Goal: Task Accomplishment & Management: Manage account settings

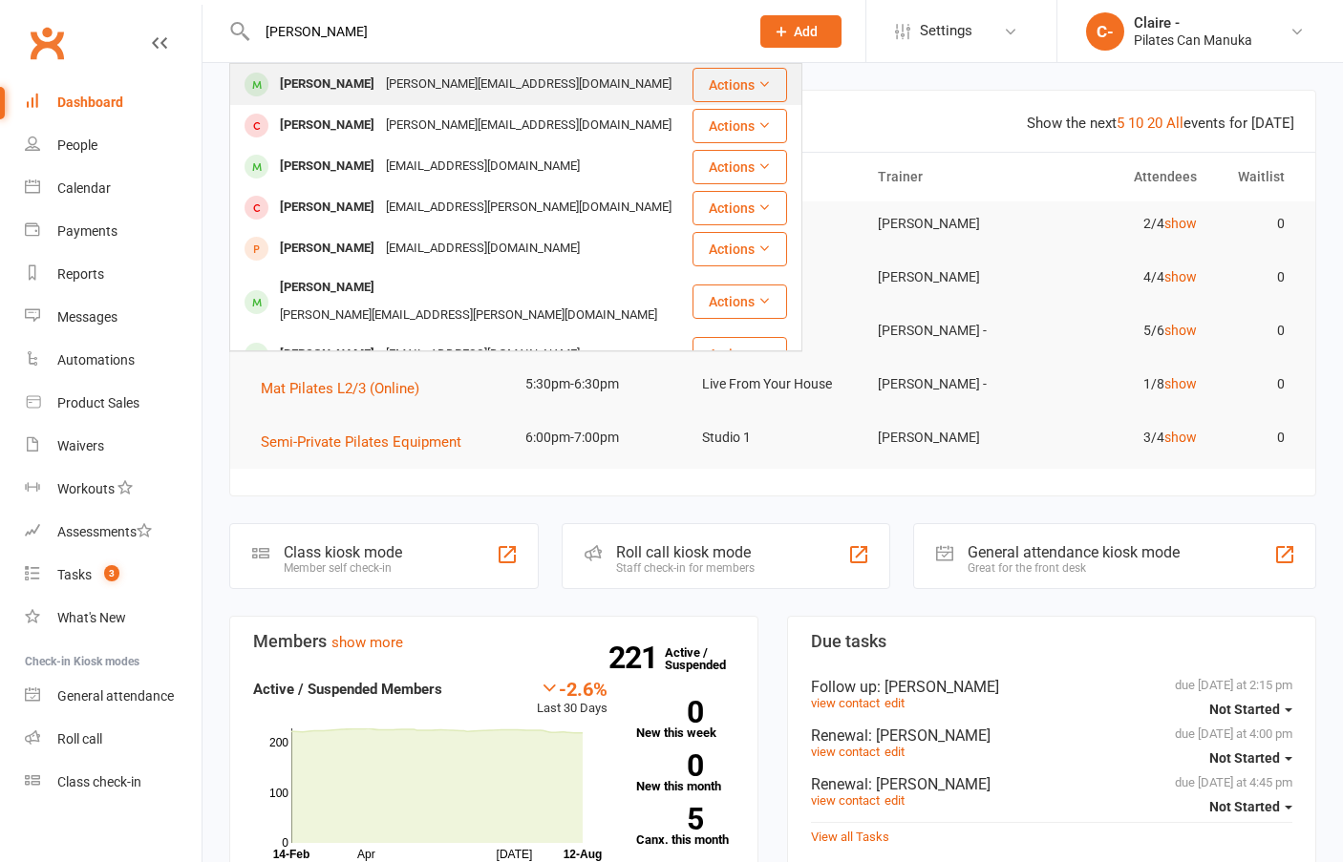
click at [335, 77] on div "[PERSON_NAME]" at bounding box center [327, 85] width 106 height 28
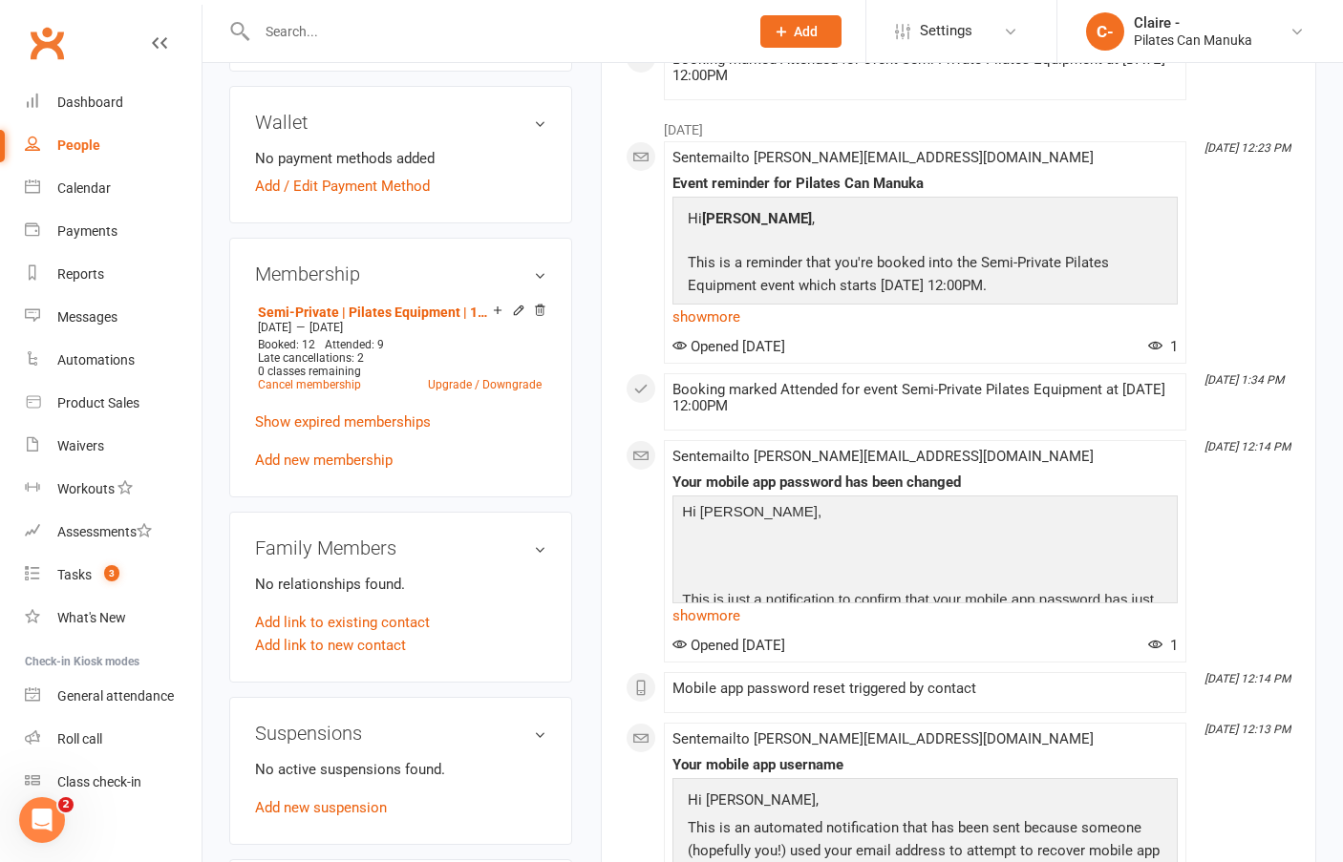
click at [278, 22] on input "text" at bounding box center [493, 31] width 484 height 27
type input "[PERSON_NAME]"
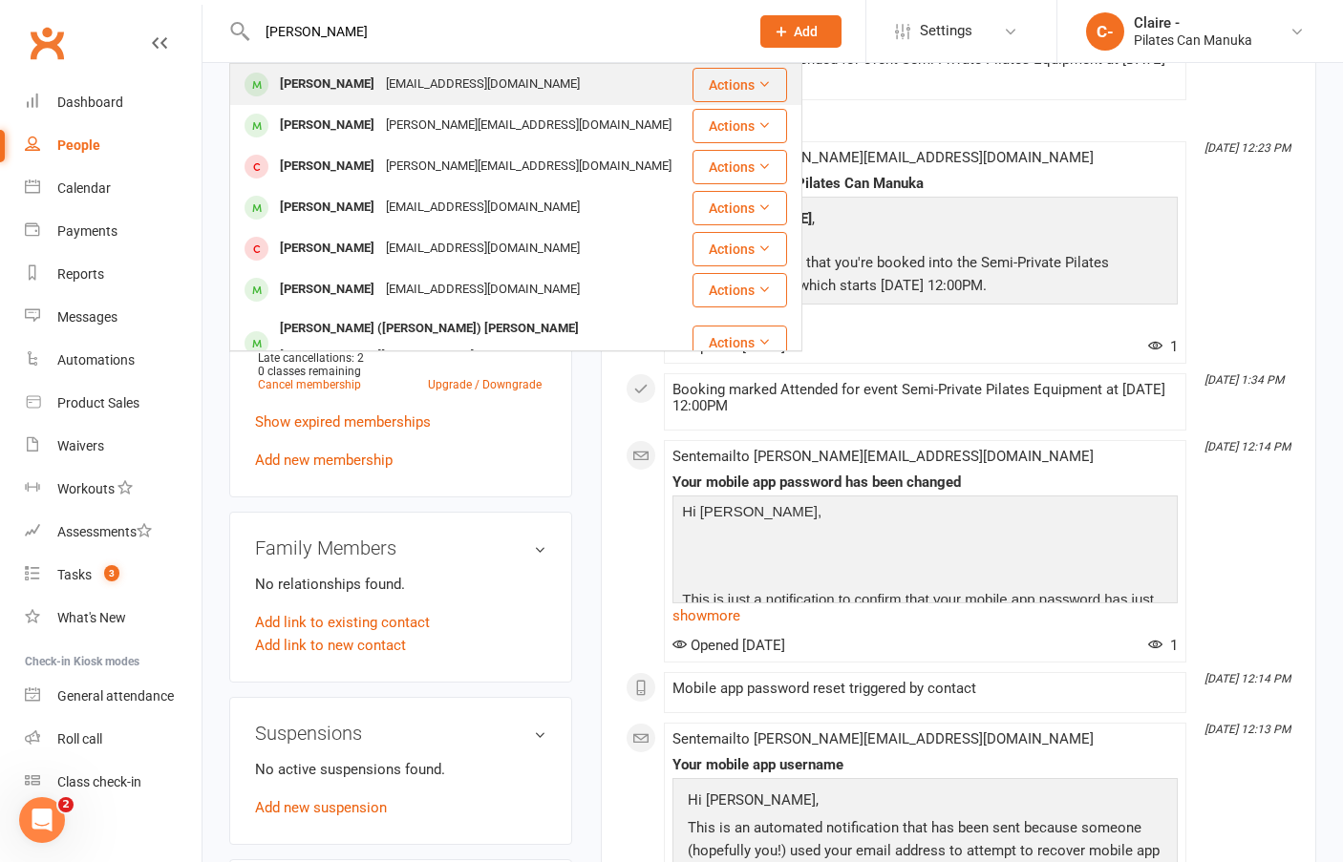
click at [367, 92] on div "[PERSON_NAME]" at bounding box center [327, 85] width 106 height 28
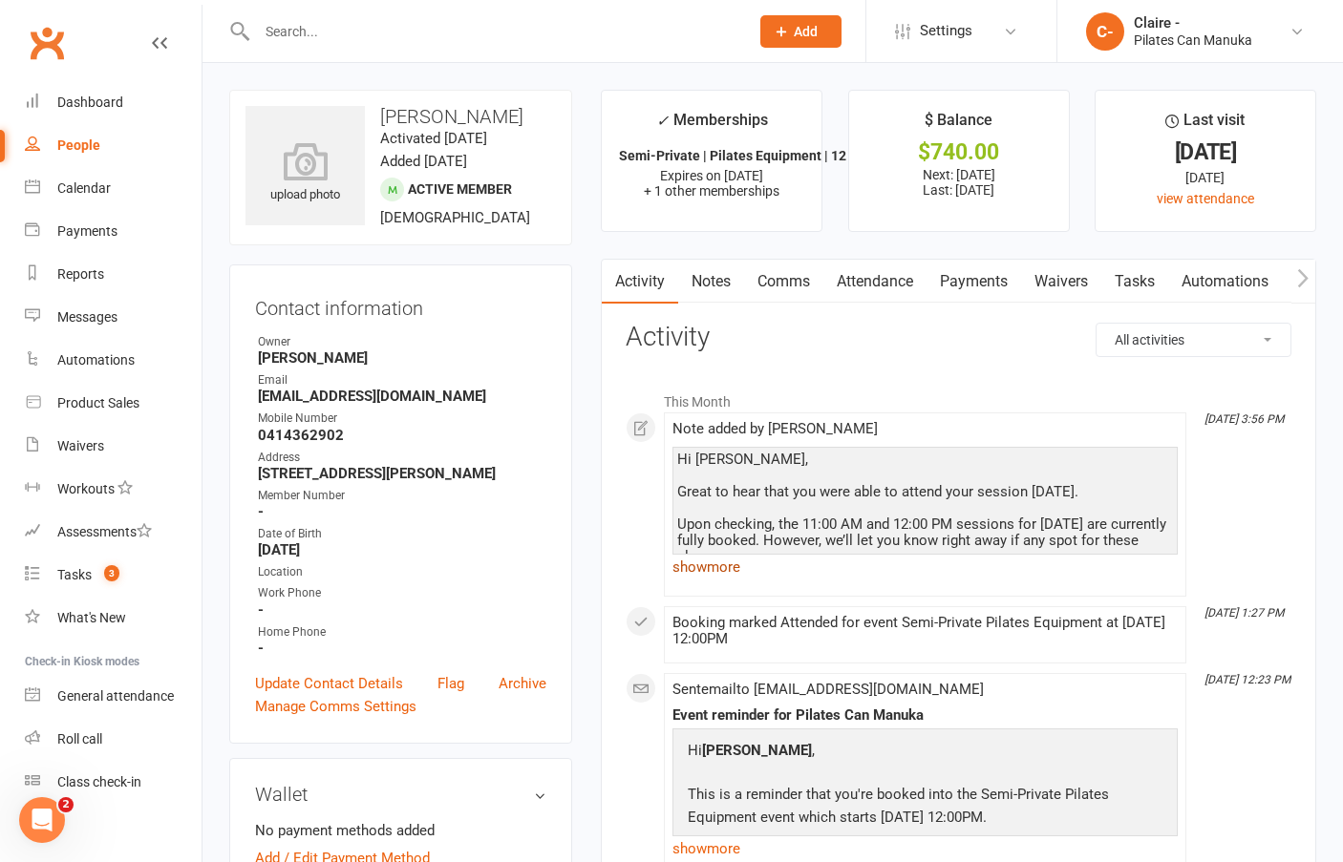
click at [736, 565] on link "show more" at bounding box center [924, 567] width 505 height 27
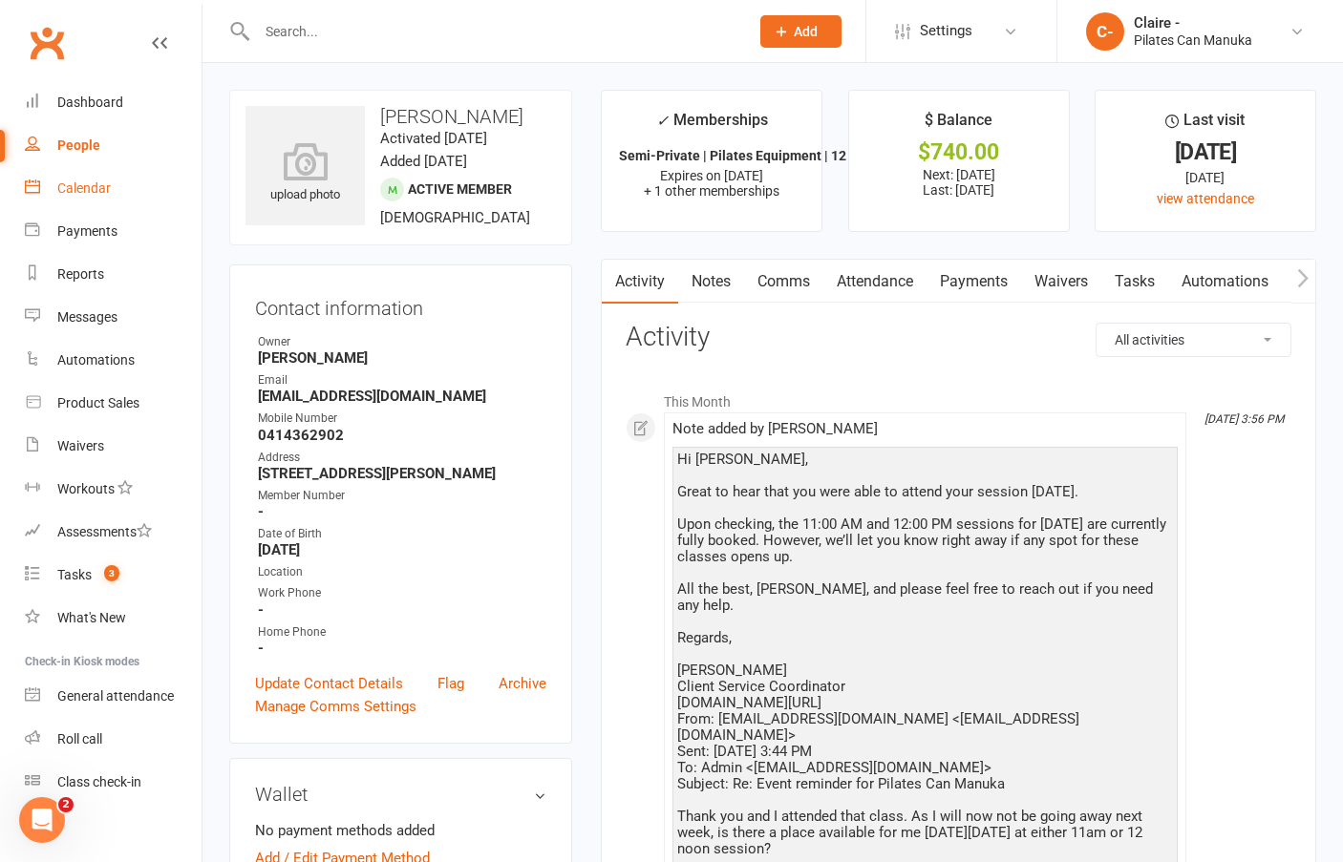
drag, startPoint x: 81, startPoint y: 181, endPoint x: 146, endPoint y: 291, distance: 127.6
click at [81, 181] on div "Calendar" at bounding box center [83, 187] width 53 height 15
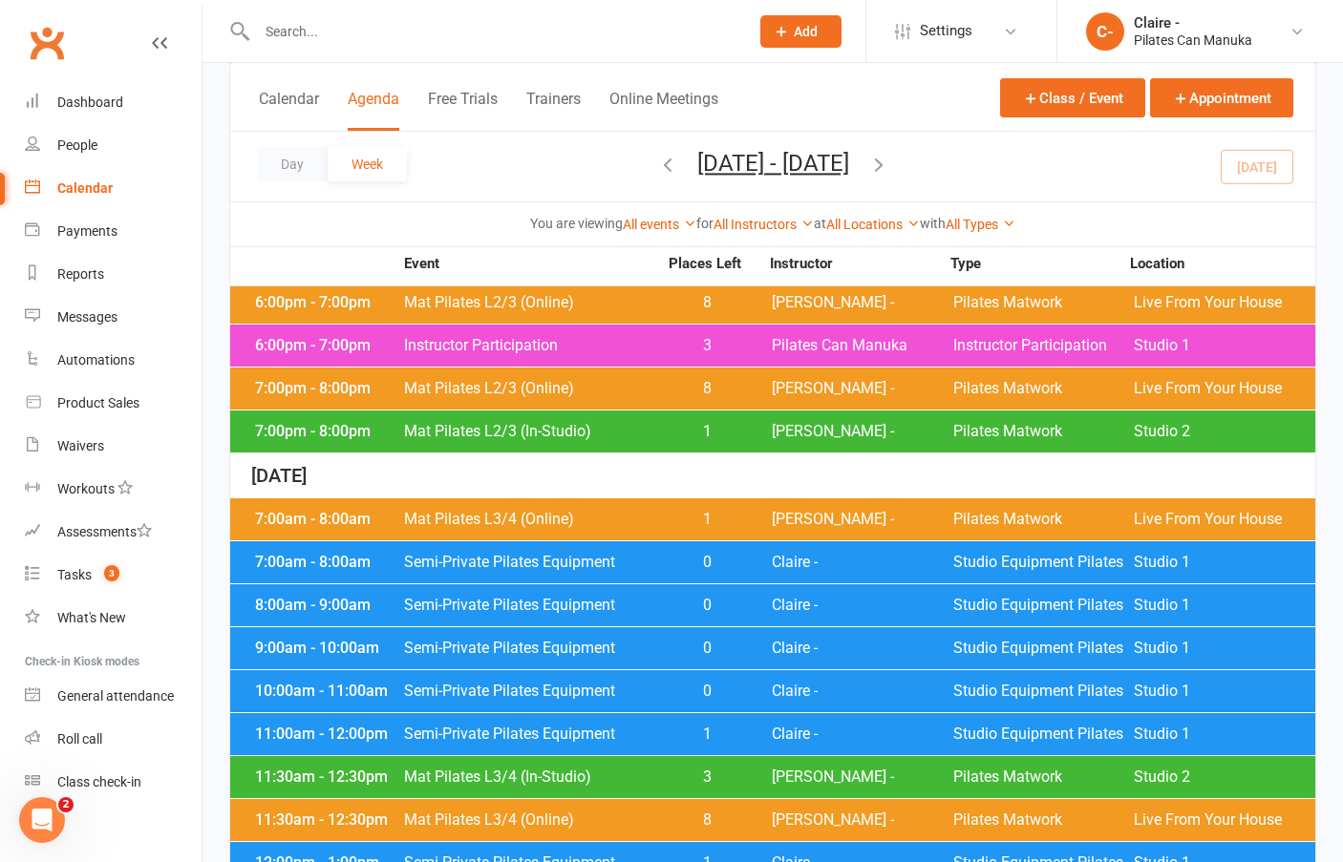
scroll to position [1337, 0]
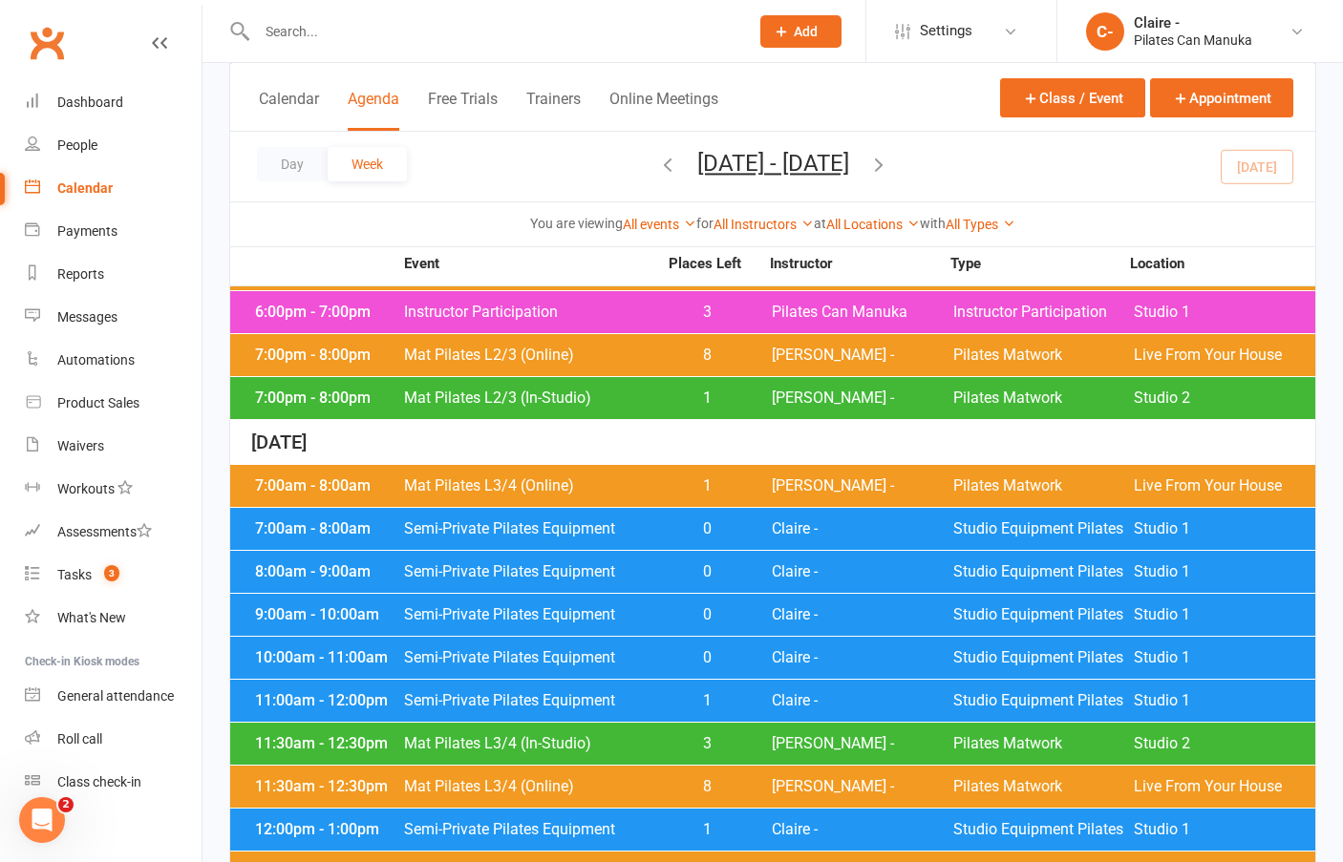
click at [756, 680] on div "11:00am - 12:00pm Semi-Private Pilates Equipment 1 Claire - Studio Equipment Pi…" at bounding box center [772, 701] width 1085 height 42
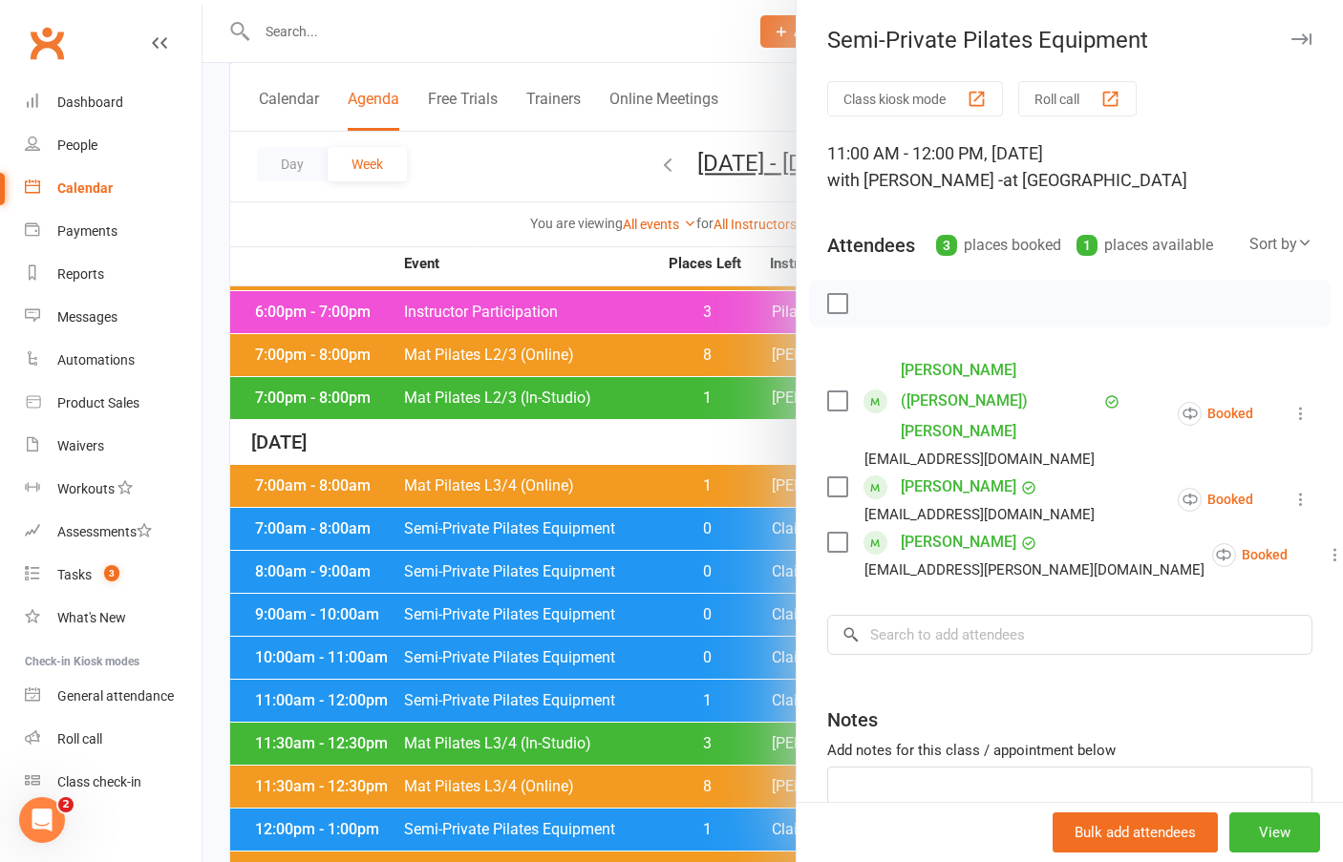
click at [588, 432] on div at bounding box center [772, 431] width 1140 height 862
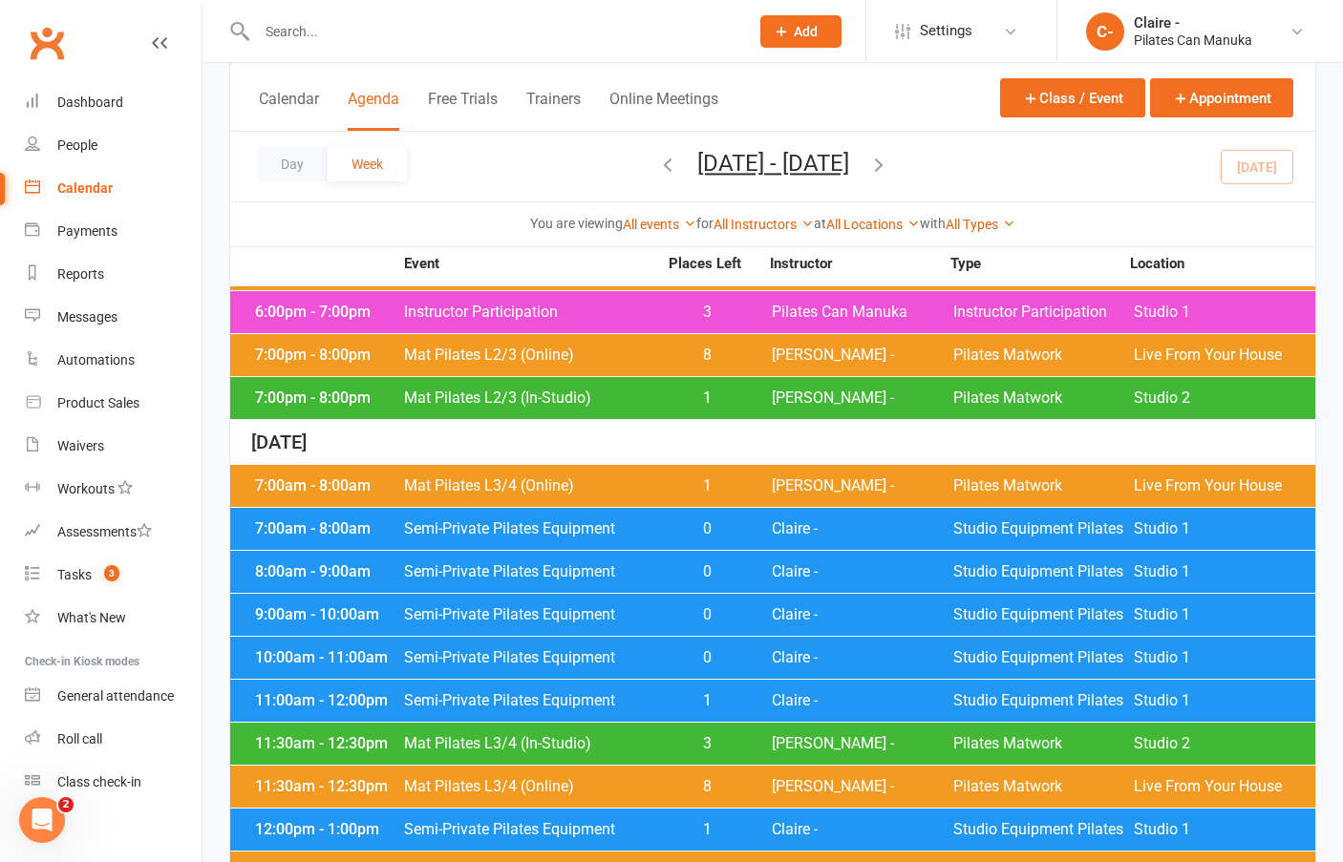
click at [339, 29] on input "text" at bounding box center [493, 31] width 484 height 27
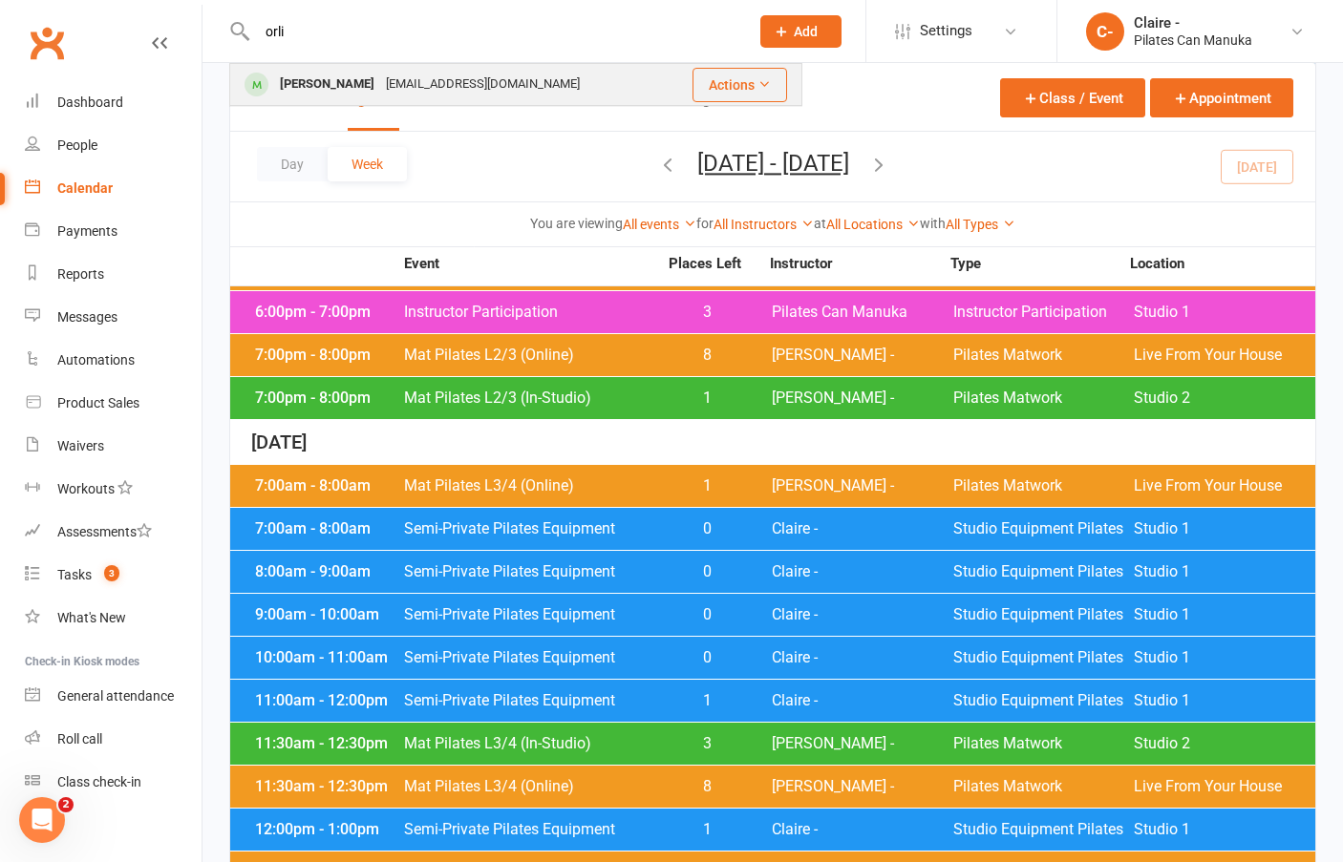
type input "orli"
click at [347, 87] on div "[PERSON_NAME]" at bounding box center [327, 85] width 106 height 28
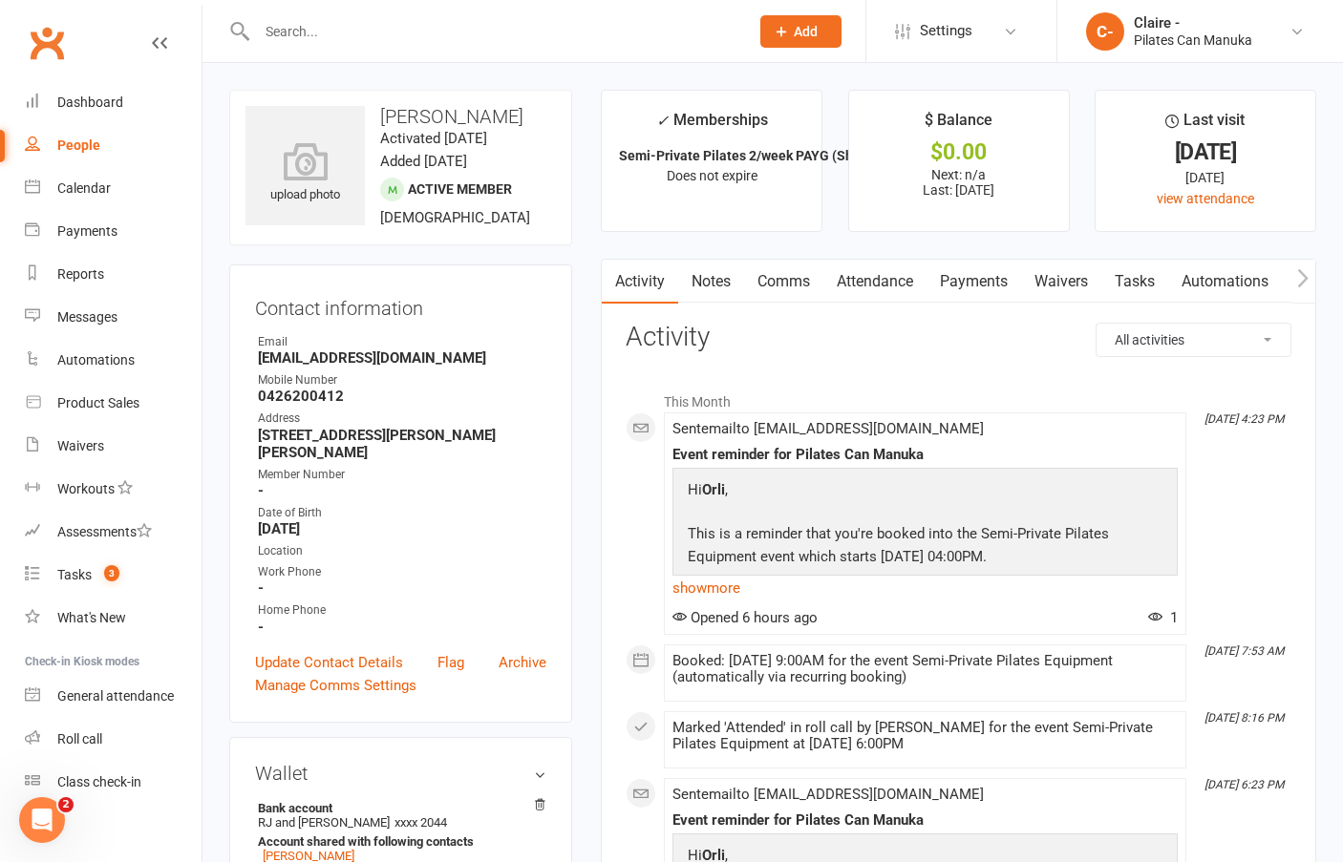
click at [709, 282] on link "Notes" at bounding box center [711, 282] width 66 height 44
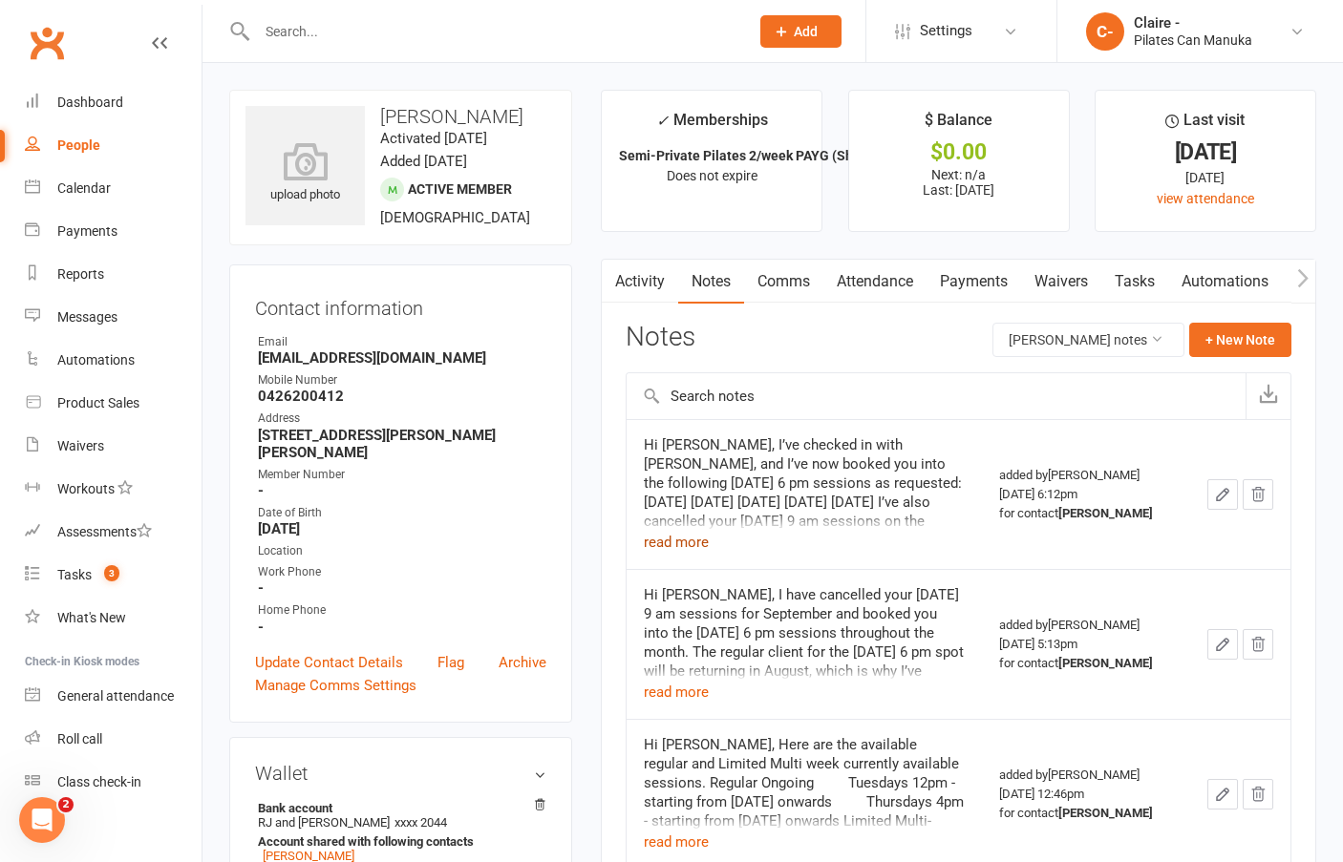
click at [676, 541] on button "read more" at bounding box center [676, 542] width 65 height 23
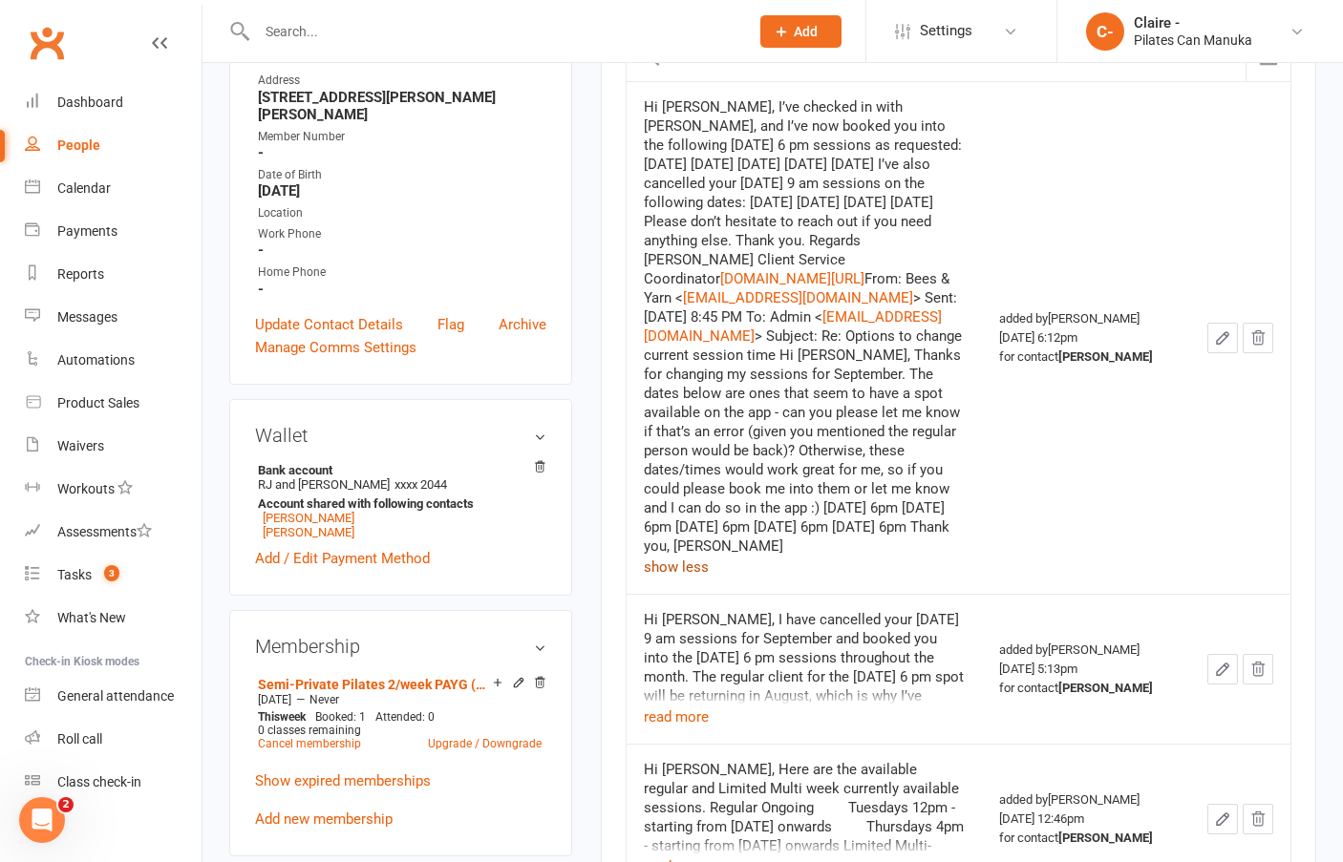
scroll to position [382, 0]
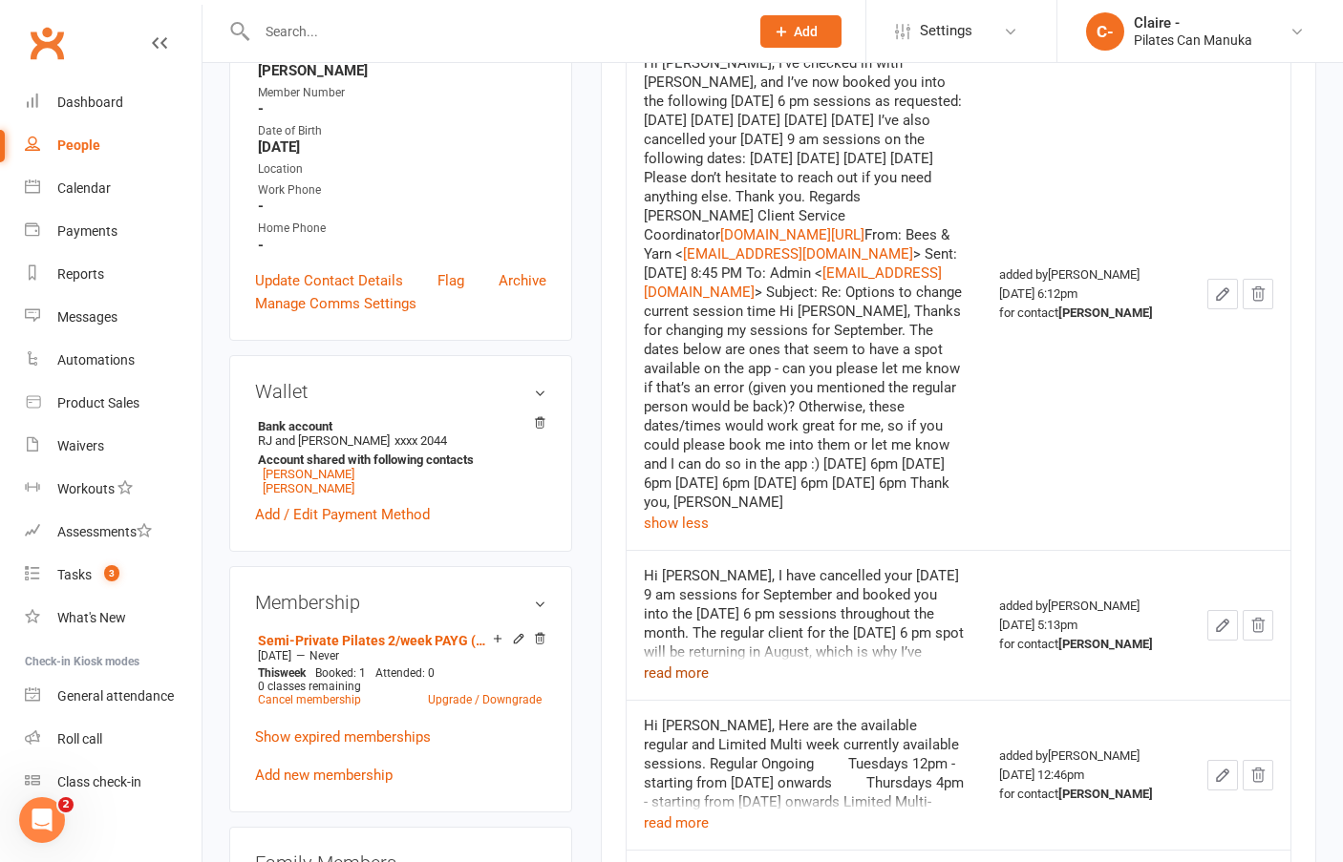
click at [671, 681] on button "read more" at bounding box center [676, 673] width 65 height 23
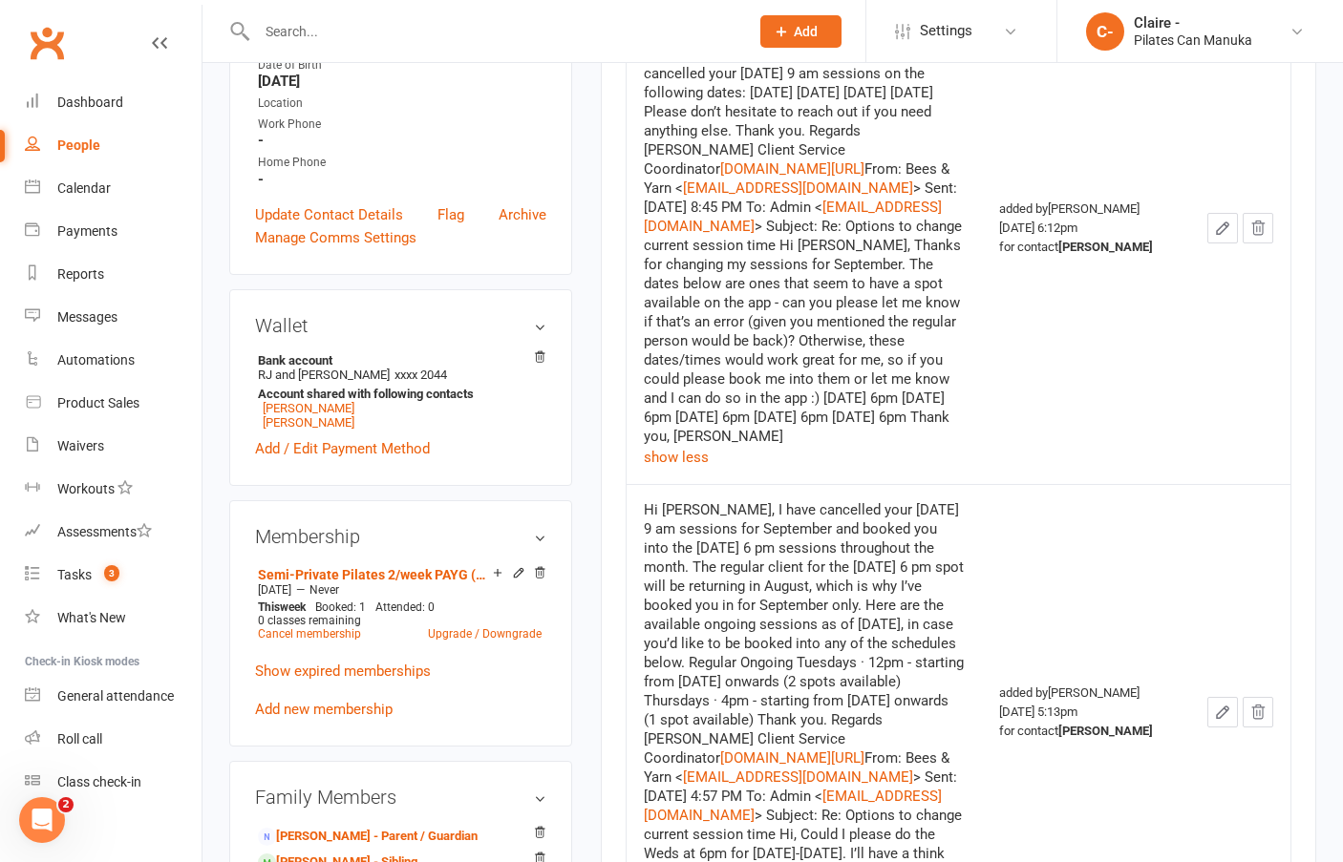
scroll to position [573, 0]
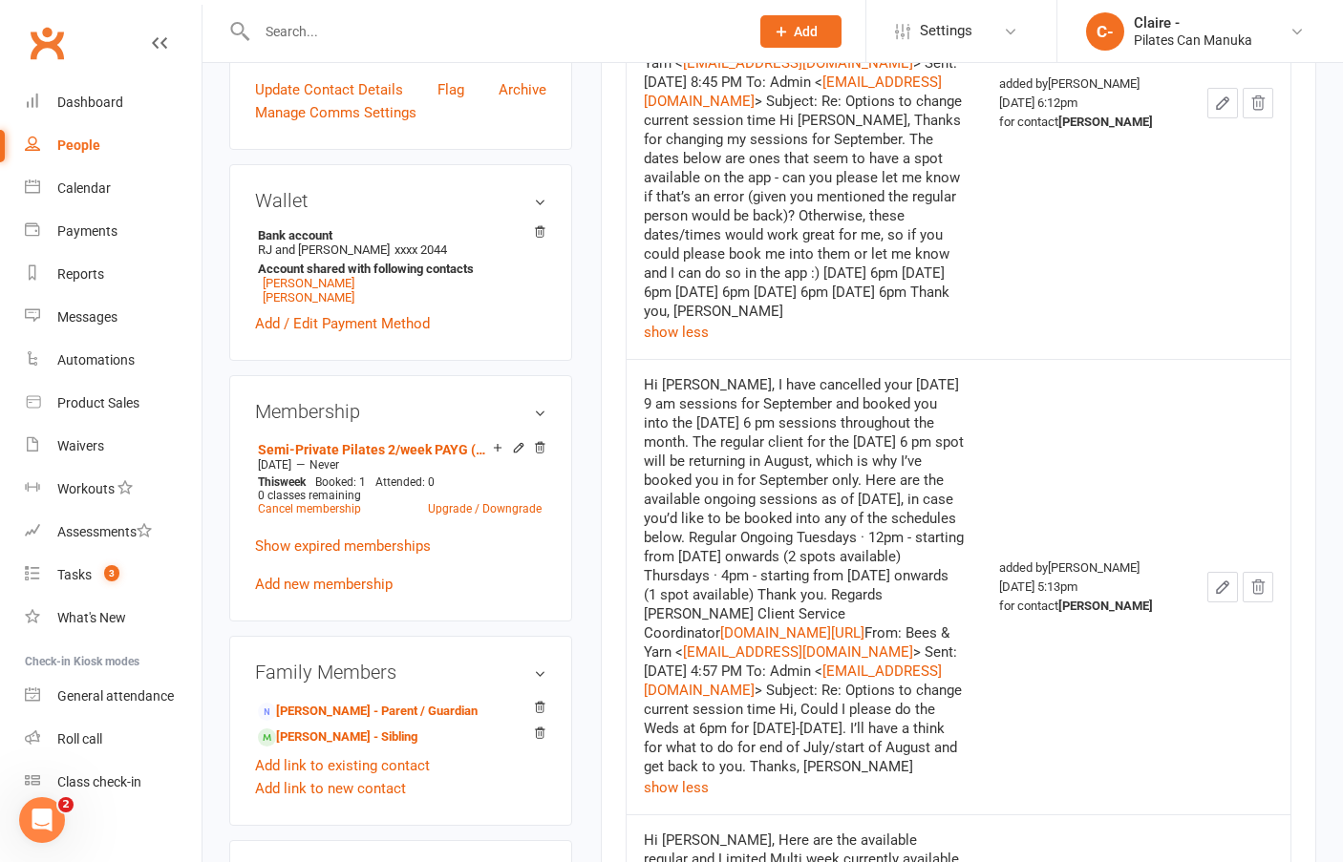
drag, startPoint x: 1197, startPoint y: 282, endPoint x: 651, endPoint y: 187, distance: 553.4
click at [1197, 282] on td at bounding box center [1240, 102] width 100 height 513
click at [272, 26] on input "text" at bounding box center [493, 31] width 484 height 27
type input "[PERSON_NAME]"
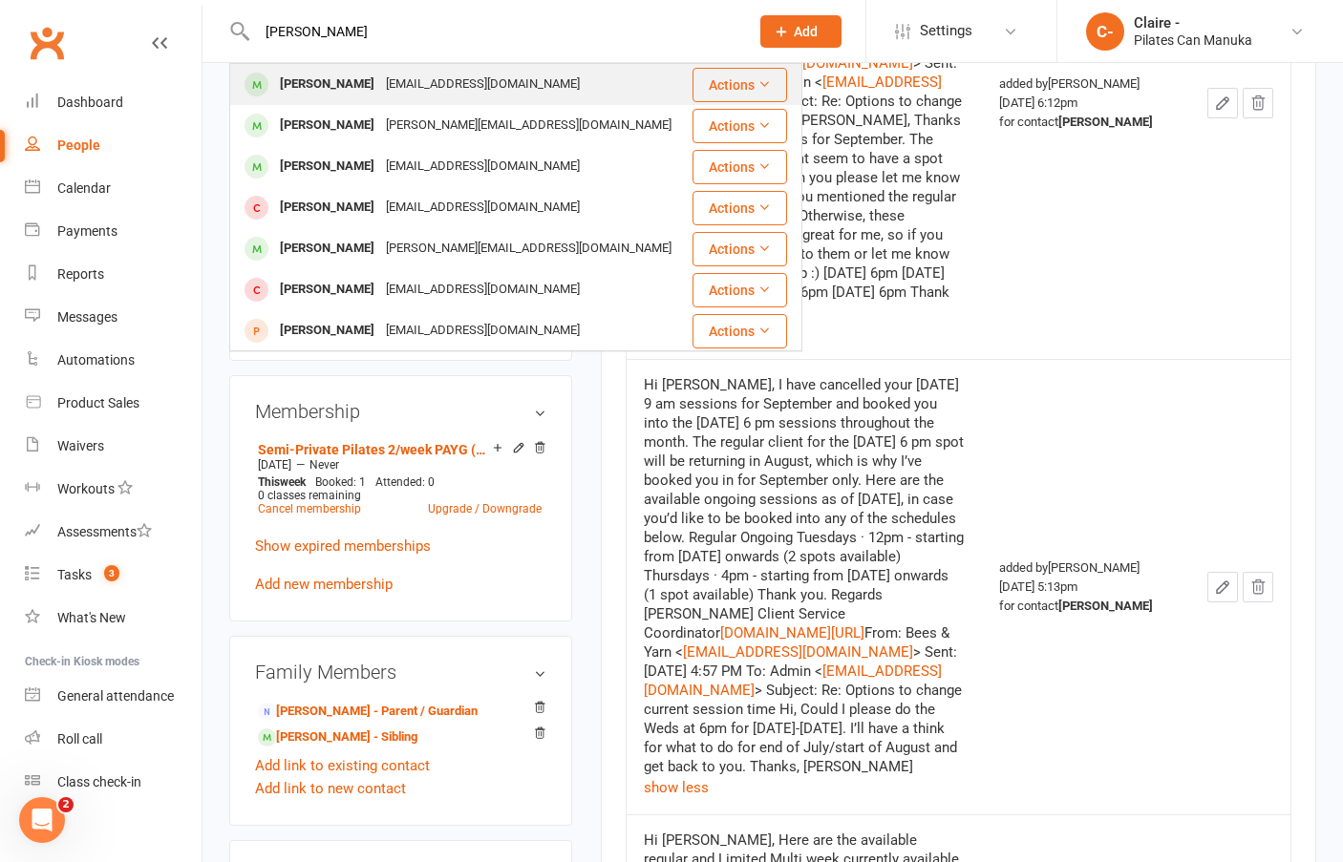
click at [287, 75] on div "[PERSON_NAME]" at bounding box center [327, 85] width 106 height 28
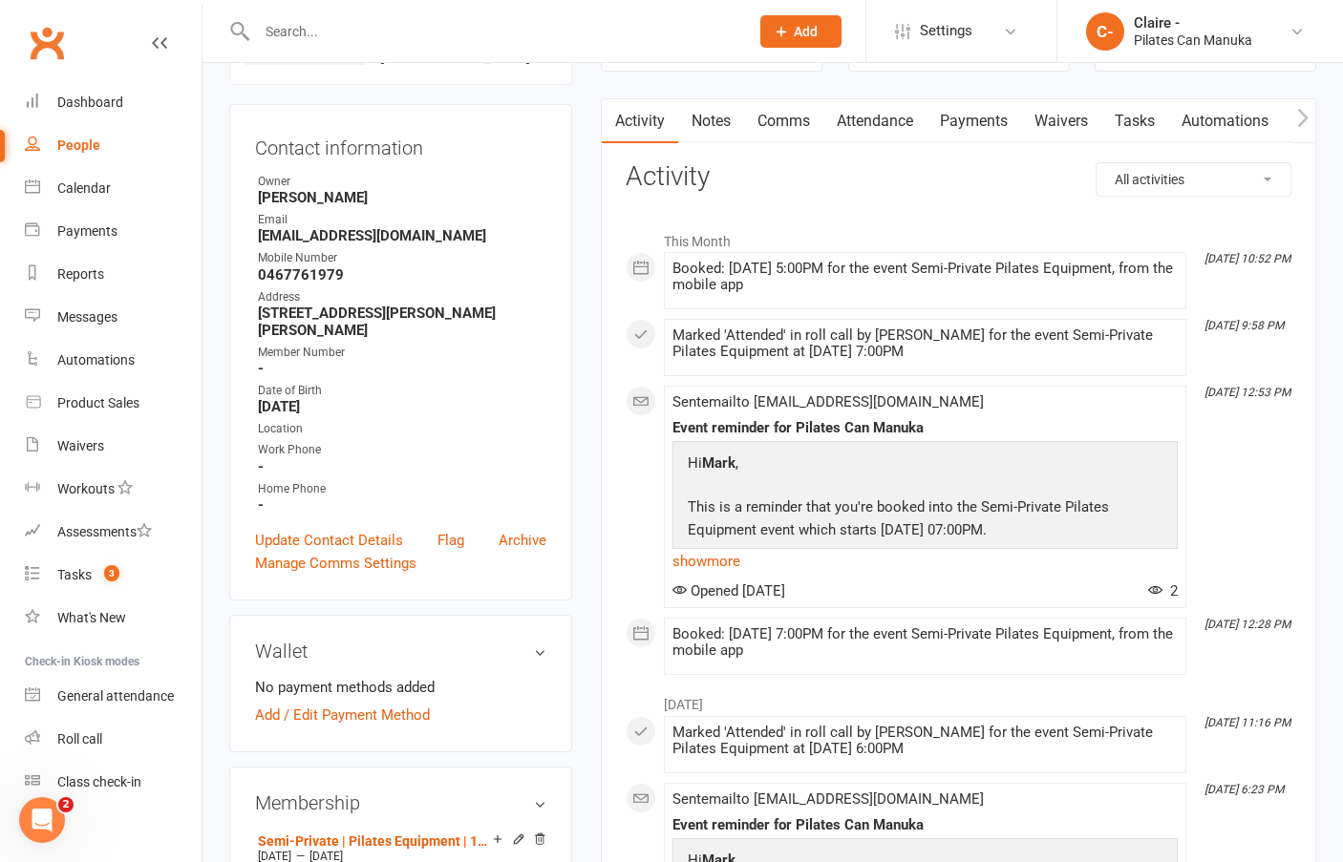
scroll to position [477, 0]
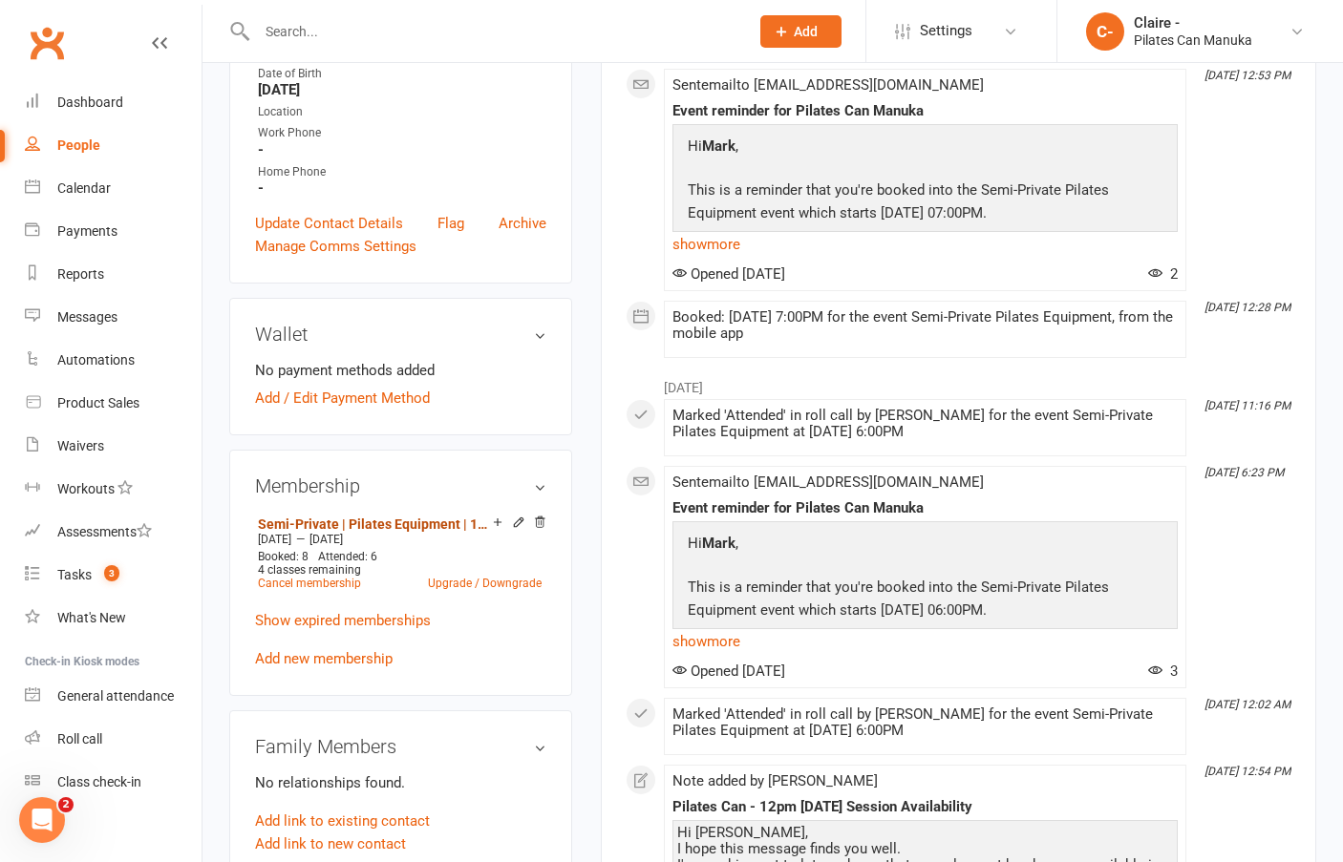
click at [414, 525] on link "Semi-Private | Pilates Equipment | 12 Sessions" at bounding box center [375, 524] width 235 height 15
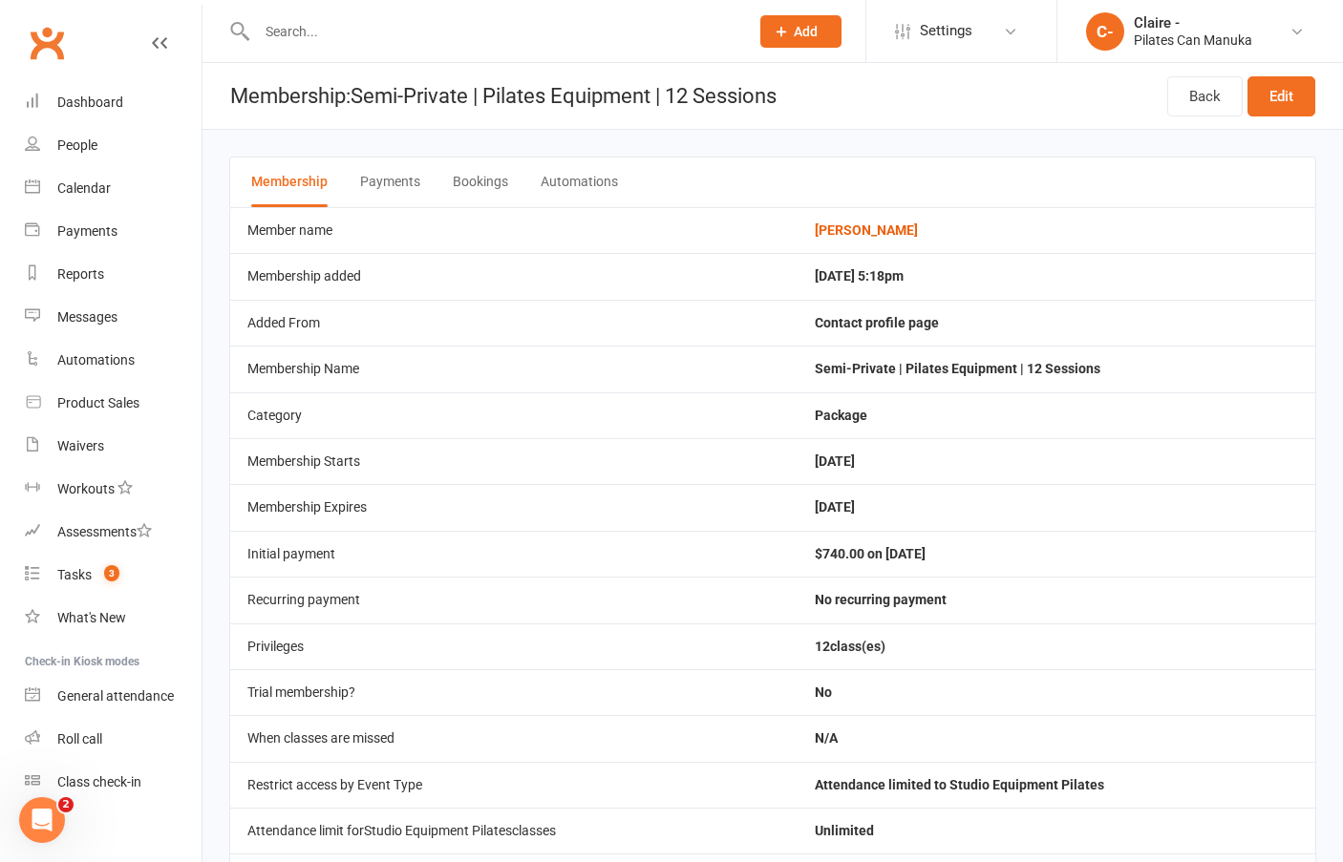
click at [477, 175] on button "Bookings" at bounding box center [480, 183] width 55 height 50
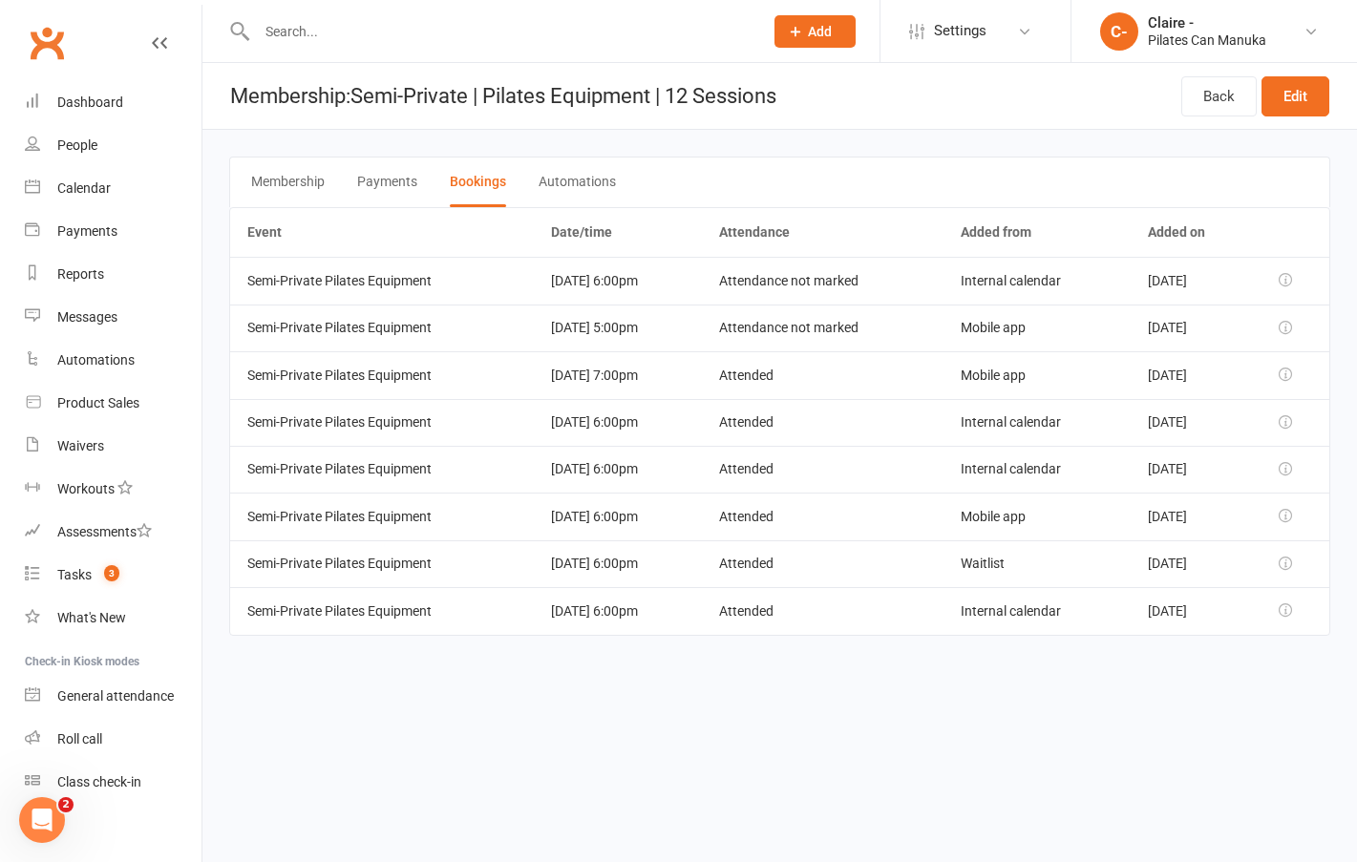
click at [441, 689] on html "Prospect Member Non-attending contact Class / event Appointment Task Membership…" at bounding box center [678, 344] width 1357 height 689
